Goal: Transaction & Acquisition: Purchase product/service

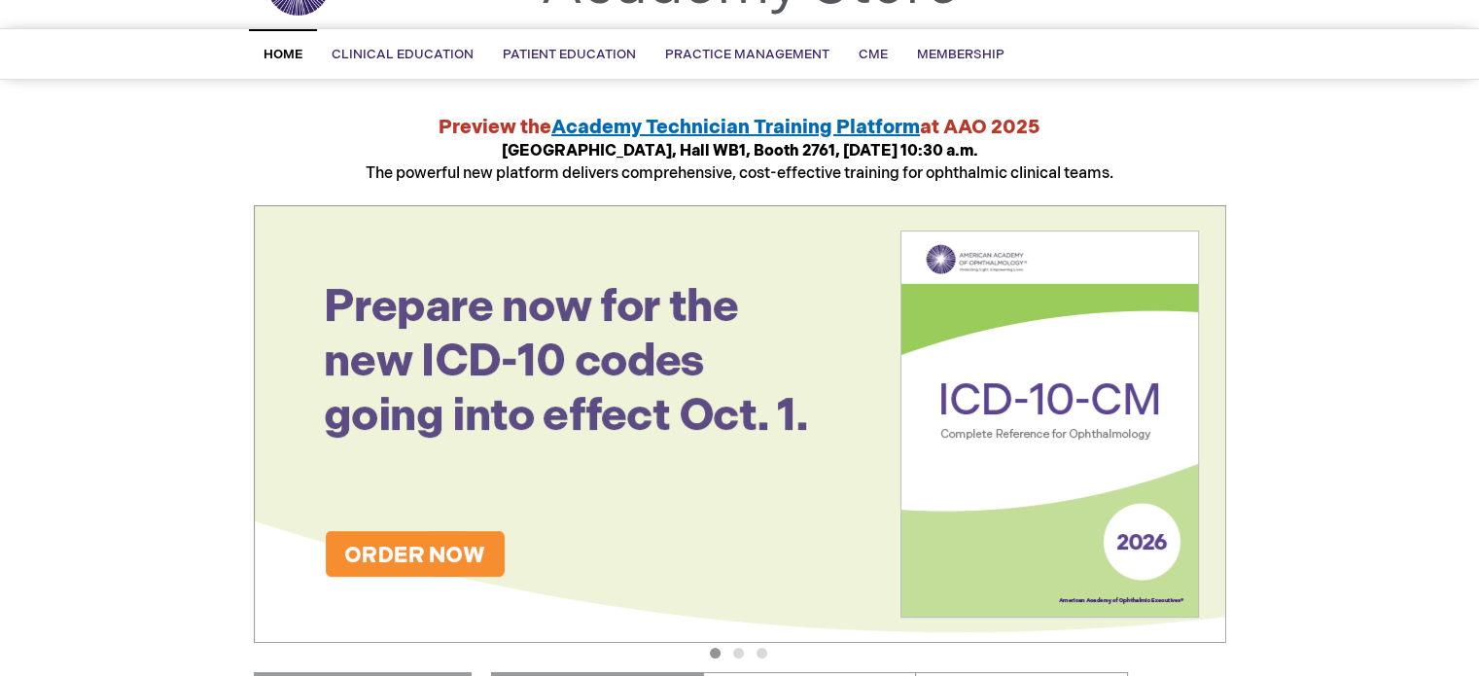
scroll to position [292, 0]
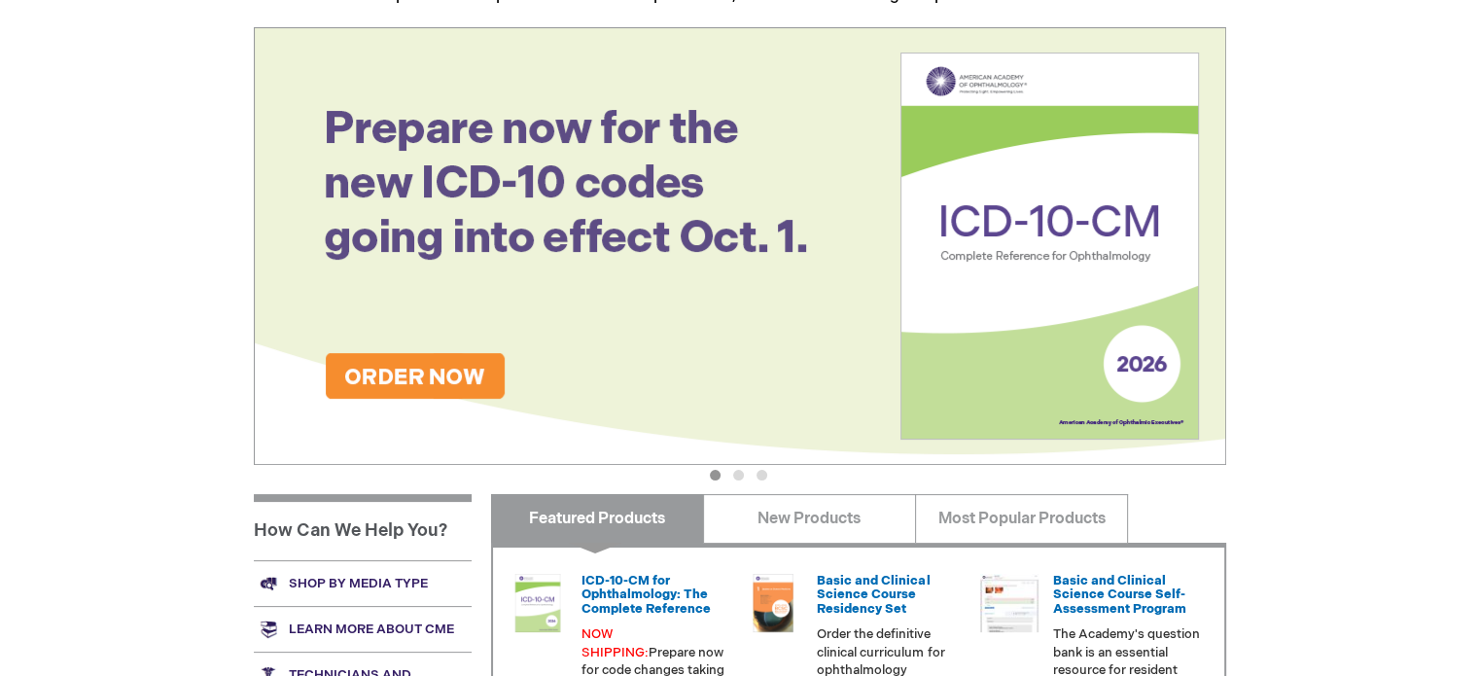
click at [463, 378] on img at bounding box center [740, 246] width 972 height 438
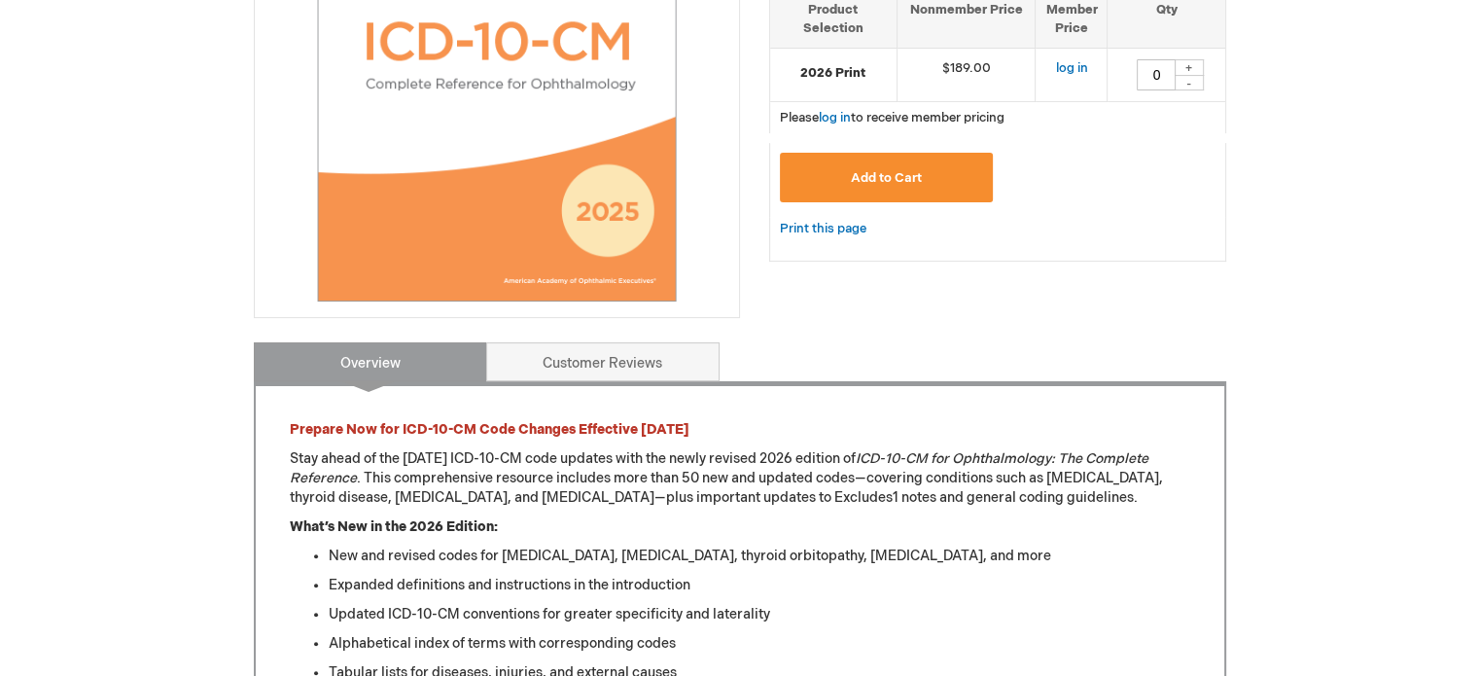
scroll to position [583, 0]
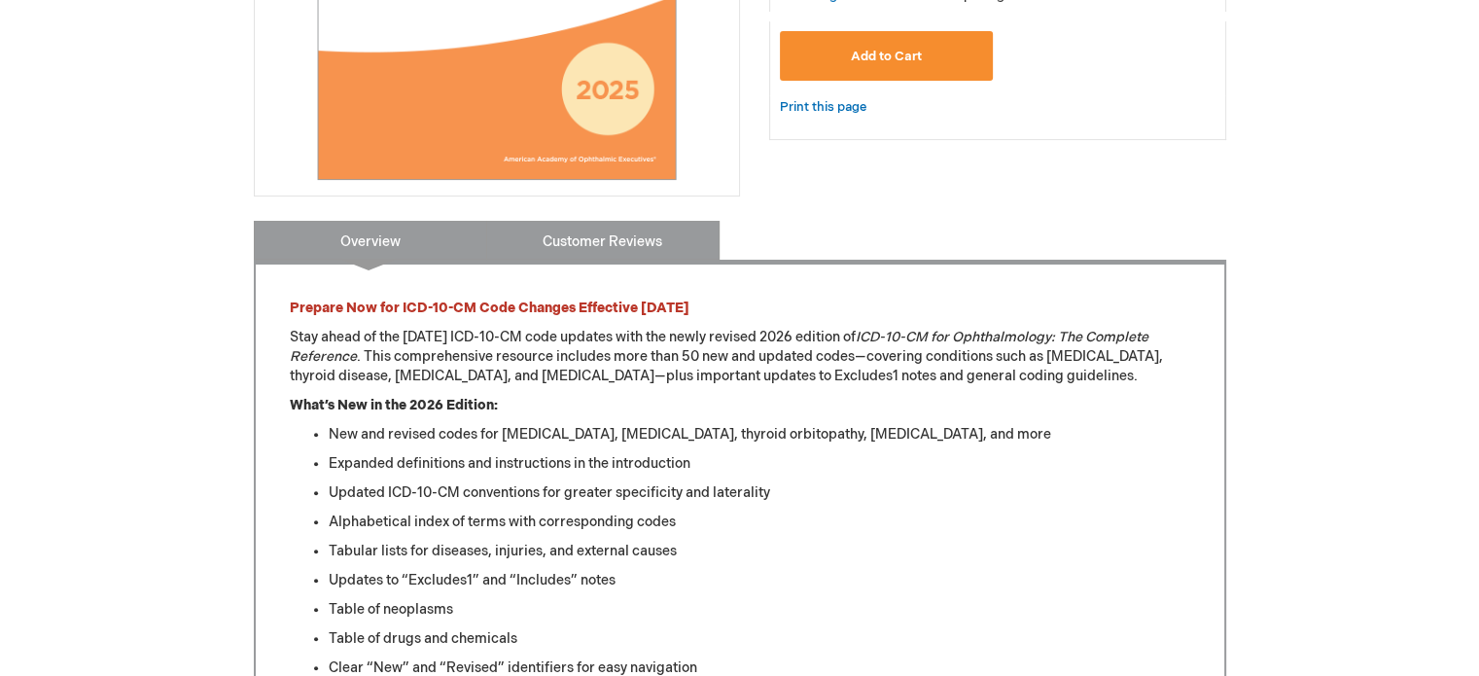
click at [632, 245] on link "Customer Reviews" at bounding box center [602, 240] width 233 height 39
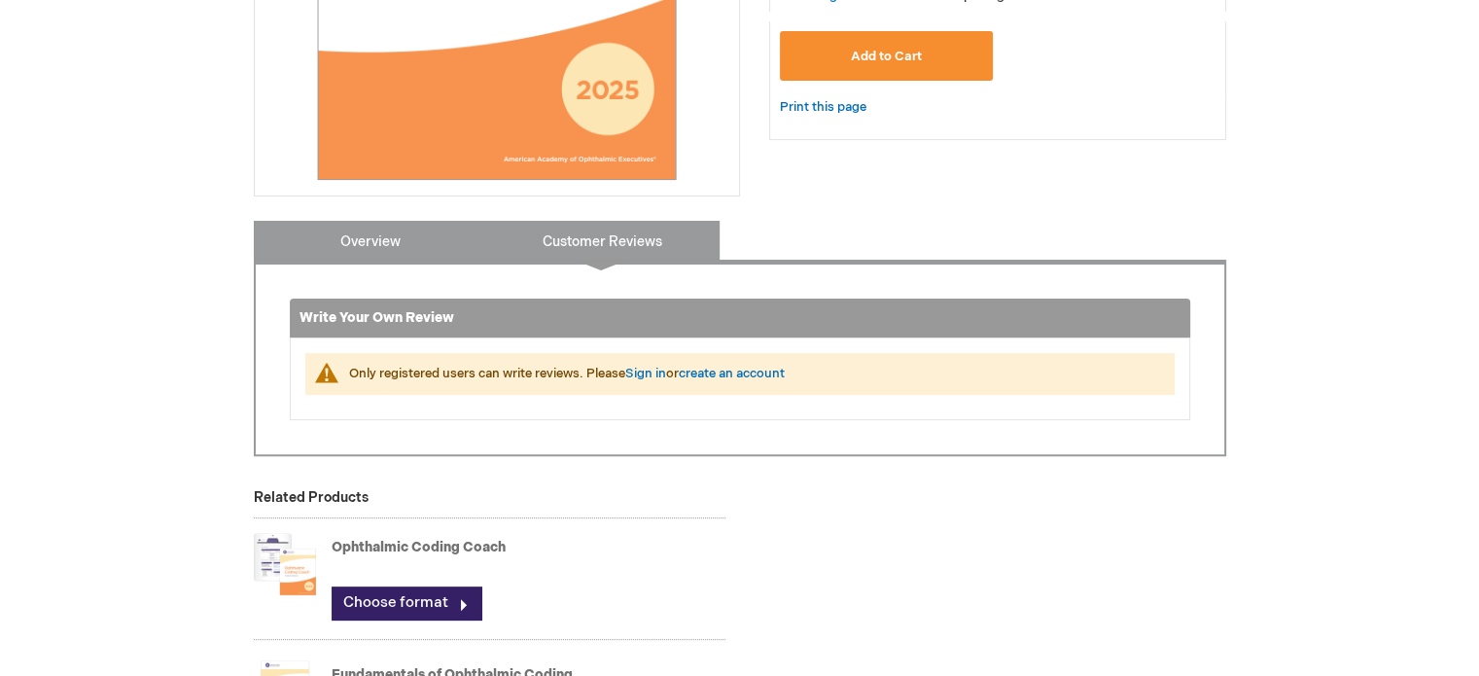
click at [403, 245] on link "Overview" at bounding box center [370, 240] width 233 height 39
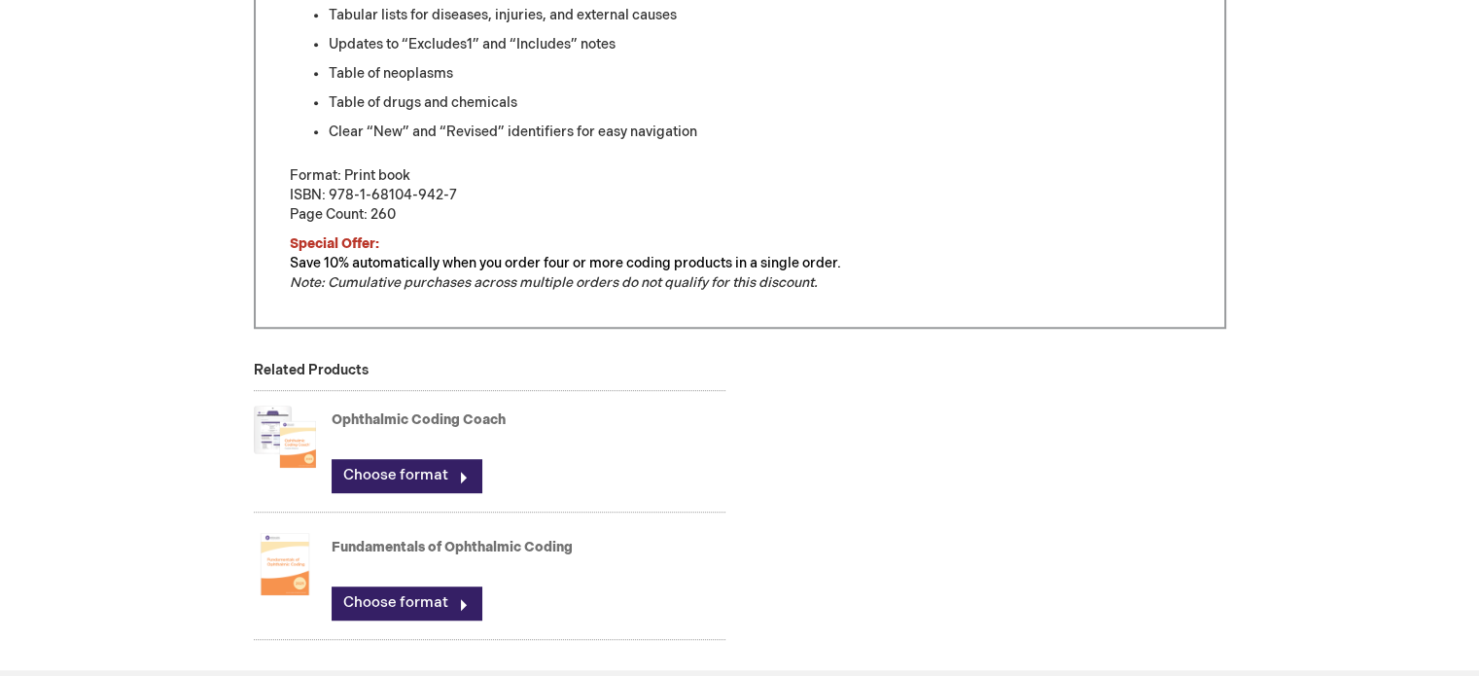
scroll to position [1192, 0]
